Goal: Task Accomplishment & Management: Complete application form

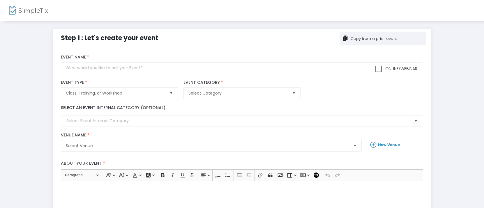
click at [378, 40] on div "Copy from a prior event" at bounding box center [373, 39] width 47 height 6
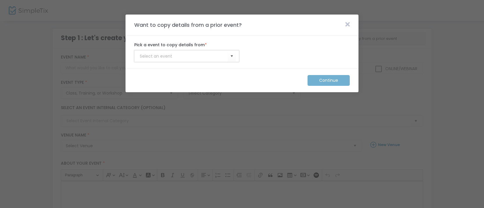
click at [183, 57] on input at bounding box center [184, 56] width 88 height 6
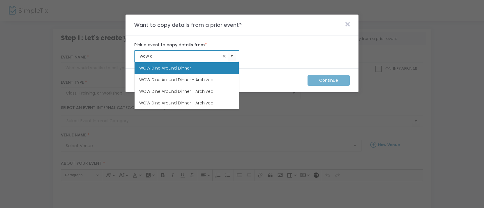
click at [182, 65] on li "WOW Dine Around Dinner" at bounding box center [187, 68] width 104 height 12
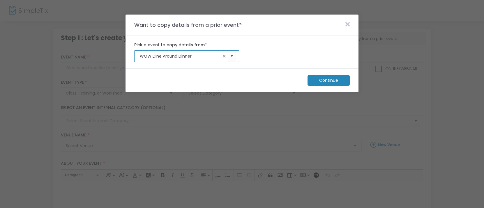
type input "WOW Dine Around Dinner"
click at [327, 78] on m-button "Continue" at bounding box center [329, 80] width 42 height 11
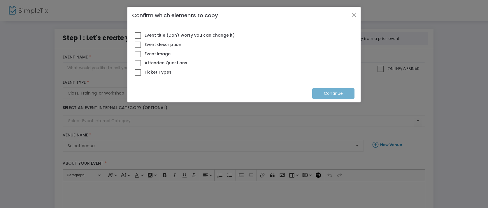
click at [139, 34] on span at bounding box center [138, 35] width 6 height 6
click at [138, 39] on input "Event title (Don't worry you can change it)" at bounding box center [138, 39] width 0 height 0
checkbox input "true"
click at [139, 46] on span at bounding box center [138, 45] width 6 height 6
click at [138, 48] on input "Event description" at bounding box center [138, 48] width 0 height 0
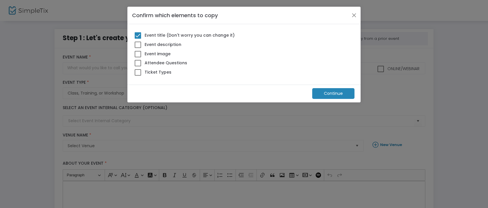
checkbox input "true"
click at [138, 64] on span at bounding box center [138, 63] width 6 height 6
click at [138, 66] on input "Attendee Questions" at bounding box center [138, 66] width 0 height 0
checkbox input "true"
click at [139, 71] on span at bounding box center [138, 72] width 6 height 6
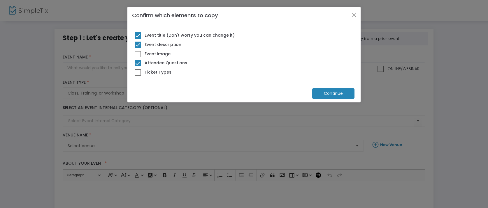
click at [138, 76] on input "Ticket Types" at bounding box center [138, 76] width 0 height 0
checkbox input "true"
click at [325, 94] on m-button "Continue" at bounding box center [333, 93] width 42 height 11
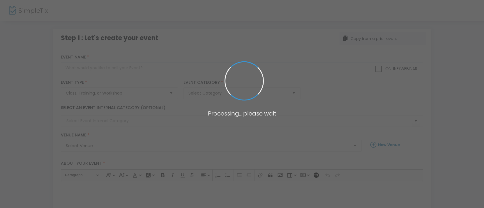
checkbox input "true"
type input "WOW Dine Around Dinner"
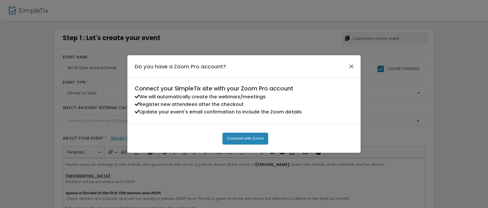
click at [351, 67] on button "Close" at bounding box center [352, 67] width 8 height 8
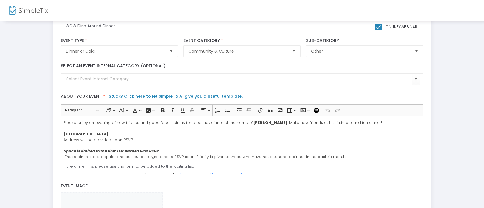
click at [276, 122] on span "Please enjoy an evening of new friends and good food! Join us for a potluck din…" at bounding box center [223, 123] width 319 height 6
click at [253, 121] on strong "FTalia Batone" at bounding box center [267, 123] width 29 height 6
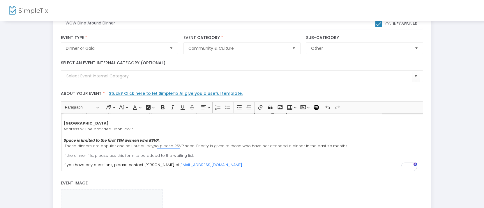
scroll to position [49, 0]
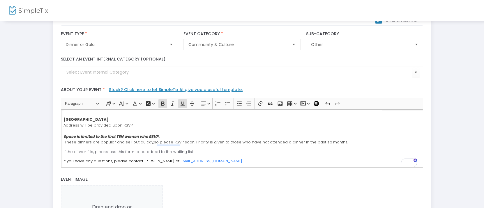
drag, startPoint x: 85, startPoint y: 120, endPoint x: 63, endPoint y: 120, distance: 21.3
click at [64, 120] on u "[GEOGRAPHIC_DATA]" at bounding box center [86, 120] width 45 height 6
drag, startPoint x: 85, startPoint y: 120, endPoint x: 61, endPoint y: 121, distance: 23.3
click at [61, 121] on div "Please enjoy an evening of new friends and good food! Join us for a potluck din…" at bounding box center [242, 139] width 362 height 58
drag, startPoint x: 83, startPoint y: 120, endPoint x: 57, endPoint y: 118, distance: 25.7
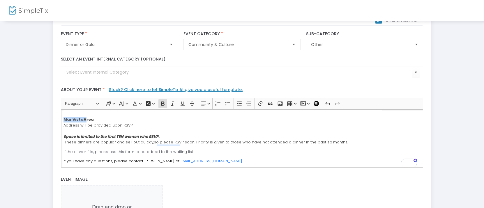
click at [57, 118] on div "title : WOW Dine Around Dinner Valid : true Required : false venueId : Valid : …" at bounding box center [242, 152] width 379 height 305
click at [182, 104] on icon "Editor toolbar" at bounding box center [183, 104] width 4 height 4
click at [170, 121] on p "Please enjoy an evening of new friends and good food! Join us for a potluck din…" at bounding box center [242, 126] width 357 height 40
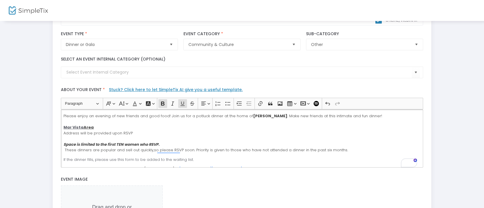
scroll to position [48, 0]
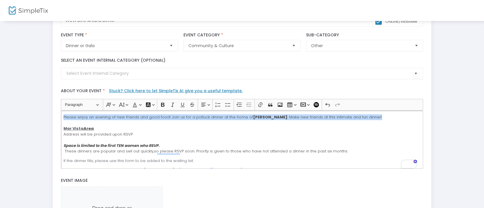
drag, startPoint x: 378, startPoint y: 120, endPoint x: 57, endPoint y: 117, distance: 321.2
click at [57, 117] on div "title : WOW Dine Around Dinner Valid : true Required : false venueId : Valid : …" at bounding box center [242, 153] width 379 height 305
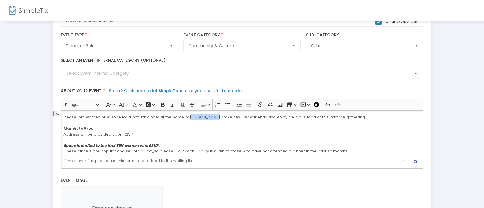
drag, startPoint x: 214, startPoint y: 117, endPoint x: 188, endPoint y: 117, distance: 25.7
click at [188, 117] on span "Please join Women of Wilshire for a potluck dinner at the home of [PERSON_NAME]…" at bounding box center [215, 118] width 302 height 6
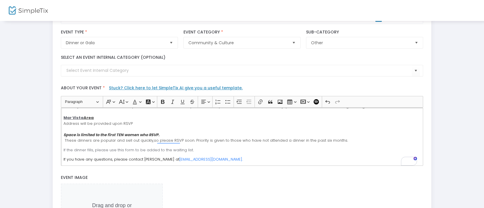
scroll to position [55, 0]
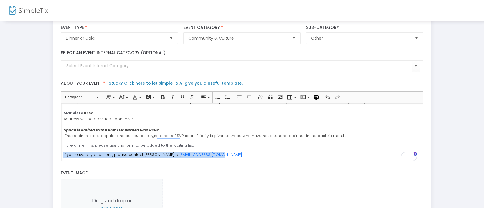
drag, startPoint x: 215, startPoint y: 154, endPoint x: 55, endPoint y: 154, distance: 160.9
click at [55, 154] on div "title : WOW Dine Around Dinner Valid : true Required : false venueId : Valid : …" at bounding box center [242, 145] width 379 height 305
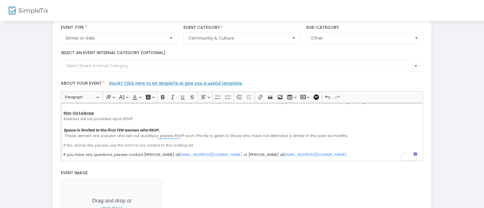
scroll to position [0, 0]
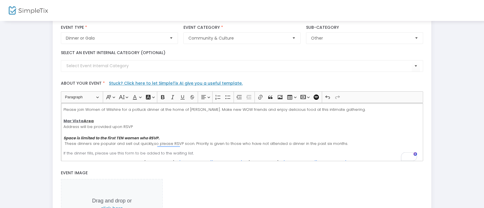
drag, startPoint x: 212, startPoint y: 146, endPoint x: 46, endPoint y: 94, distance: 173.7
click at [46, 94] on div "Step 1 : Let's create your event Copy from a prior event title : WOW Dine Aroun…" at bounding box center [242, 136] width 467 height 324
click at [140, 97] on button "Font Color Font Color" at bounding box center [137, 97] width 12 height 9
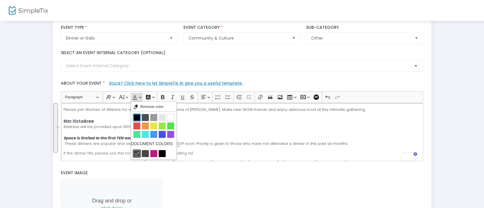
click at [136, 117] on button "Black Black" at bounding box center [137, 117] width 7 height 7
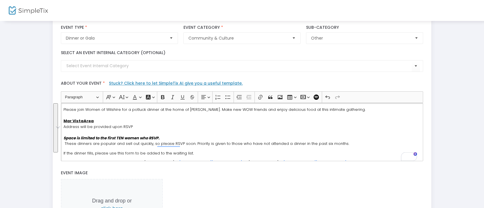
click at [136, 123] on p "Please join Women of Wilshire for a potluck dinner at the home of [PERSON_NAME]…" at bounding box center [242, 127] width 357 height 40
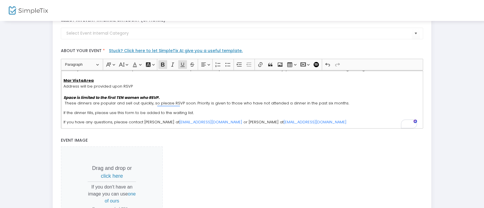
scroll to position [183, 0]
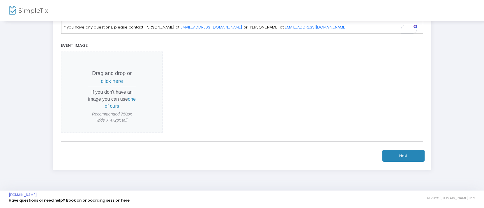
click at [390, 154] on button "Next" at bounding box center [404, 156] width 42 height 12
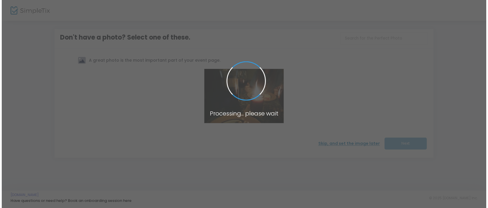
scroll to position [0, 0]
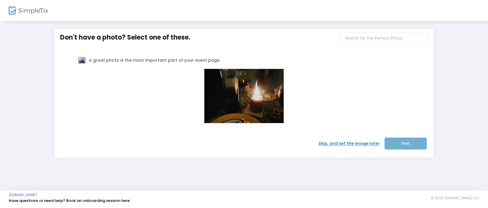
click at [341, 143] on span "Skip, and set the image later" at bounding box center [351, 144] width 66 height 6
